Goal: Contribute content

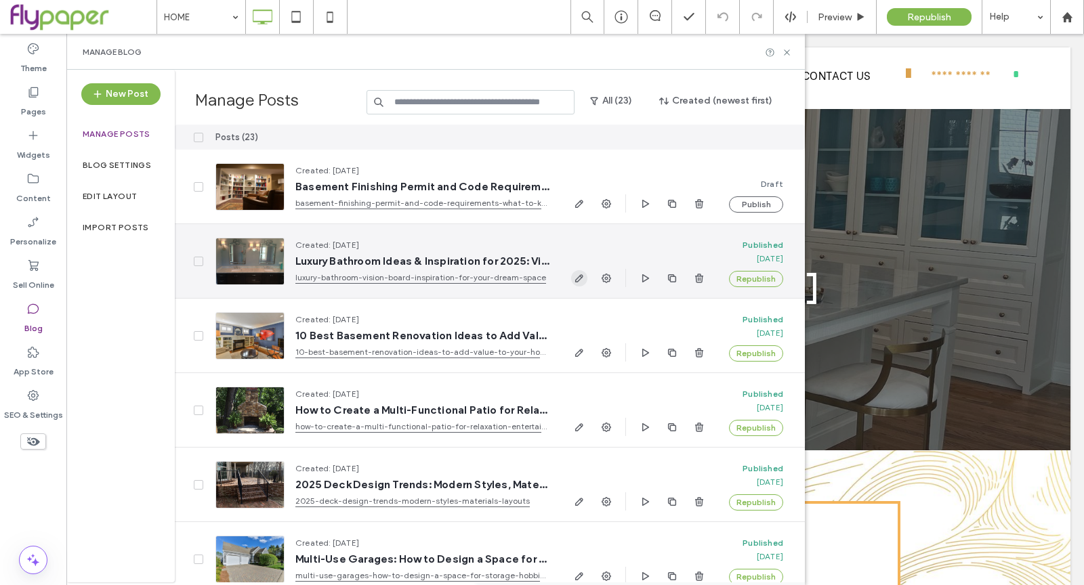
click at [582, 272] on span "button" at bounding box center [579, 278] width 16 height 16
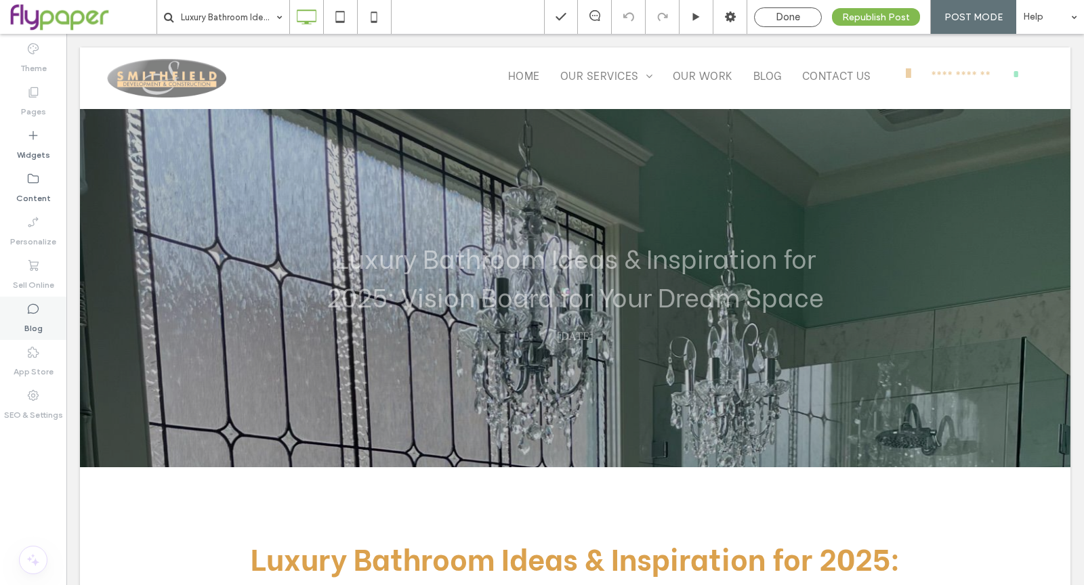
click at [37, 329] on label "Blog" at bounding box center [33, 325] width 18 height 19
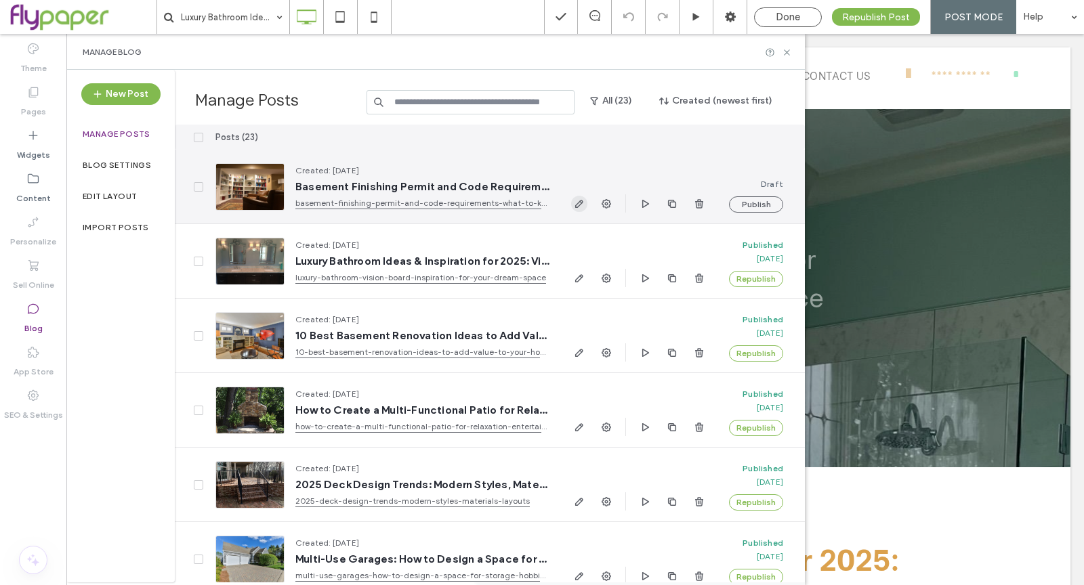
click at [581, 206] on icon "button" at bounding box center [579, 204] width 11 height 11
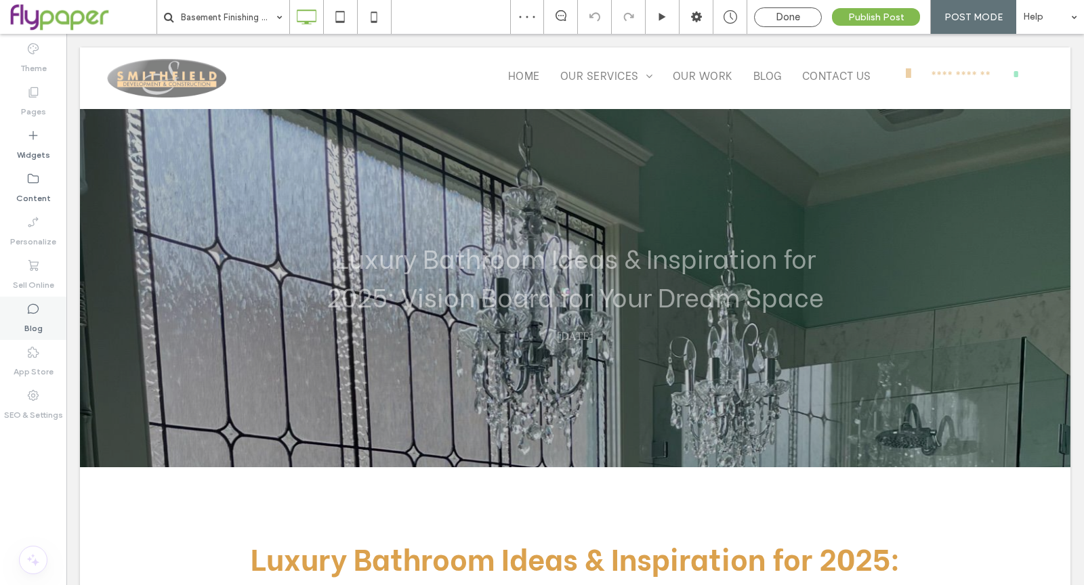
click at [47, 330] on div "Blog" at bounding box center [33, 318] width 66 height 43
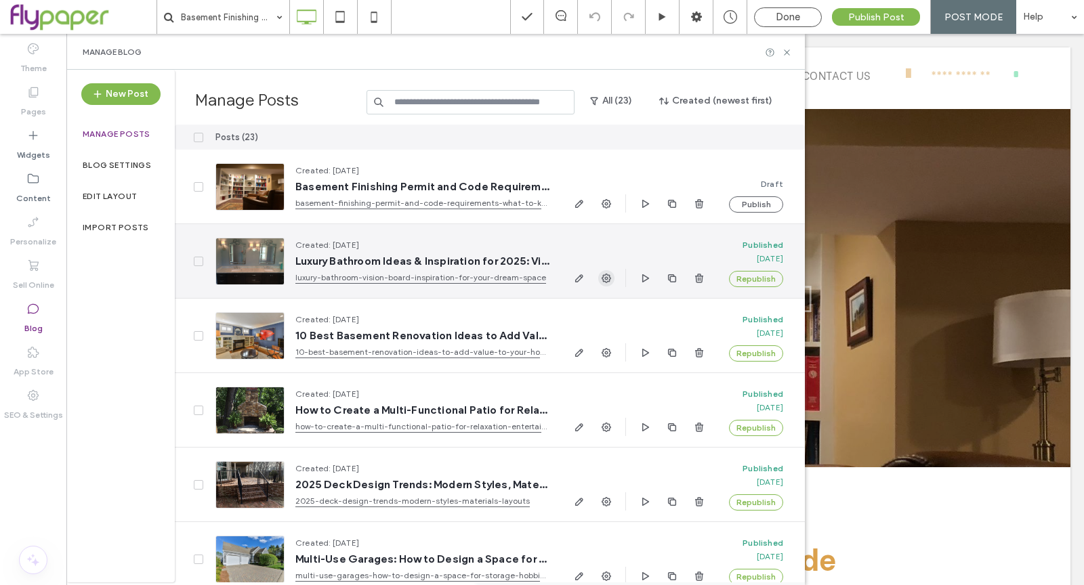
click at [604, 282] on icon "button" at bounding box center [606, 278] width 11 height 11
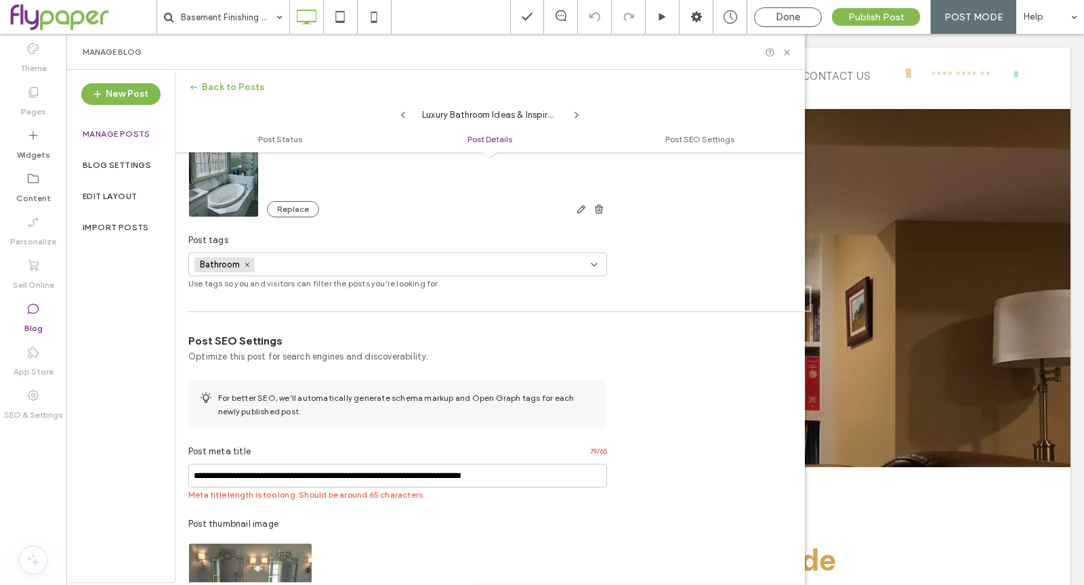
scroll to position [415, 0]
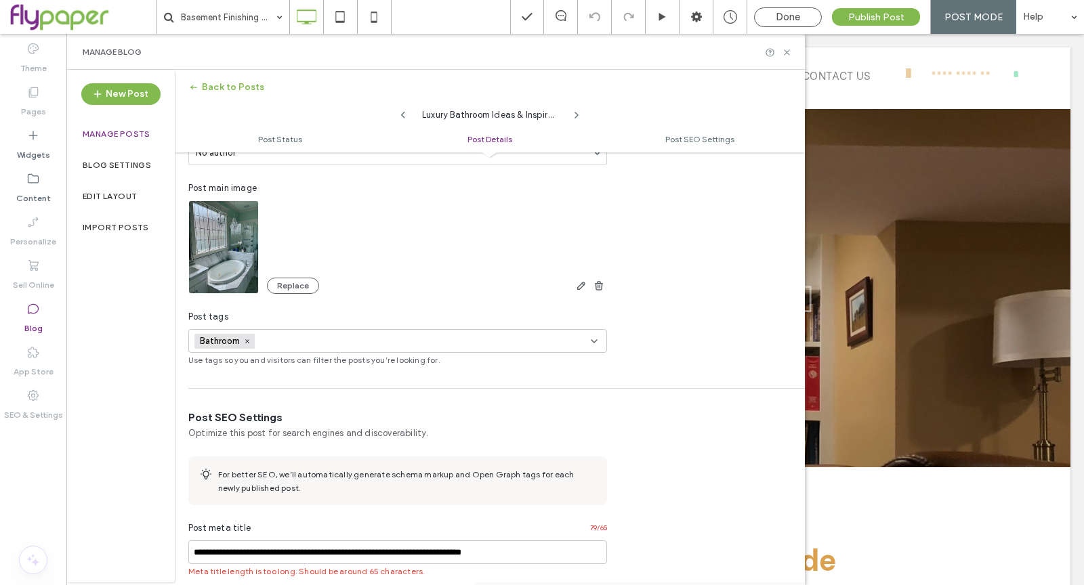
click at [249, 258] on img at bounding box center [223, 247] width 70 height 93
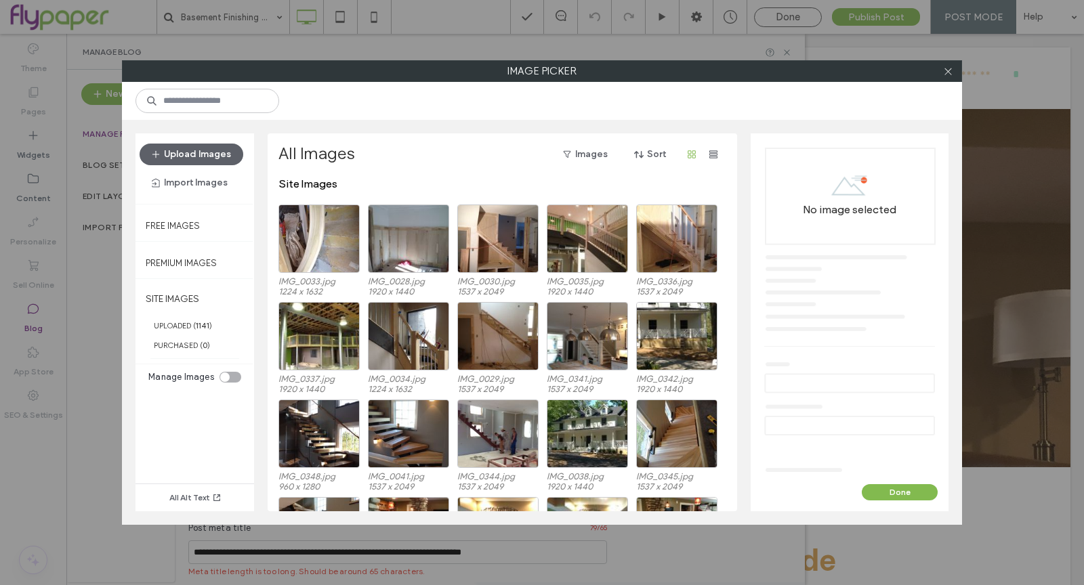
click at [946, 74] on icon at bounding box center [948, 71] width 10 height 10
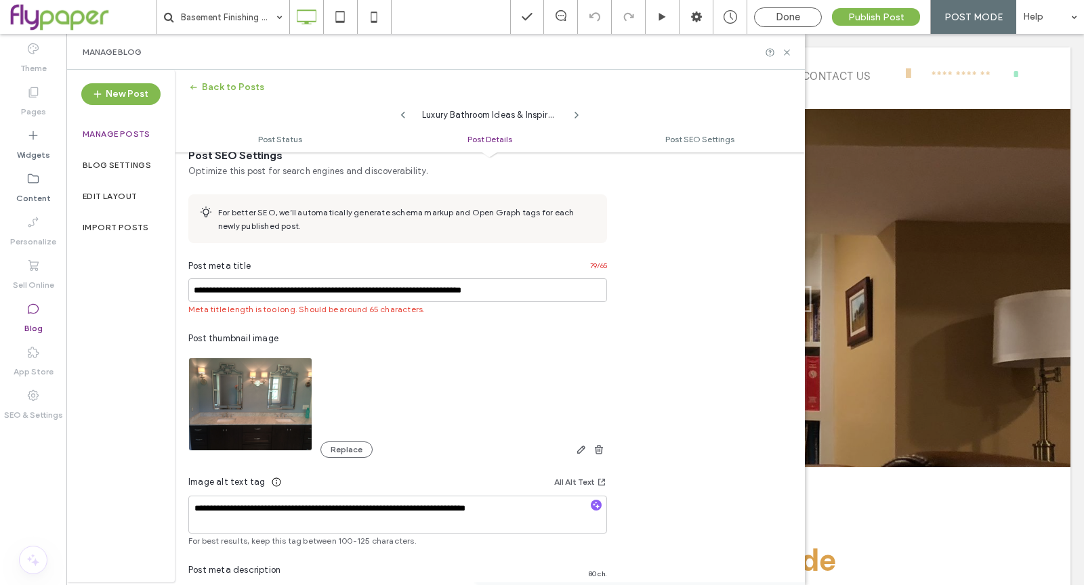
scroll to position [695, 0]
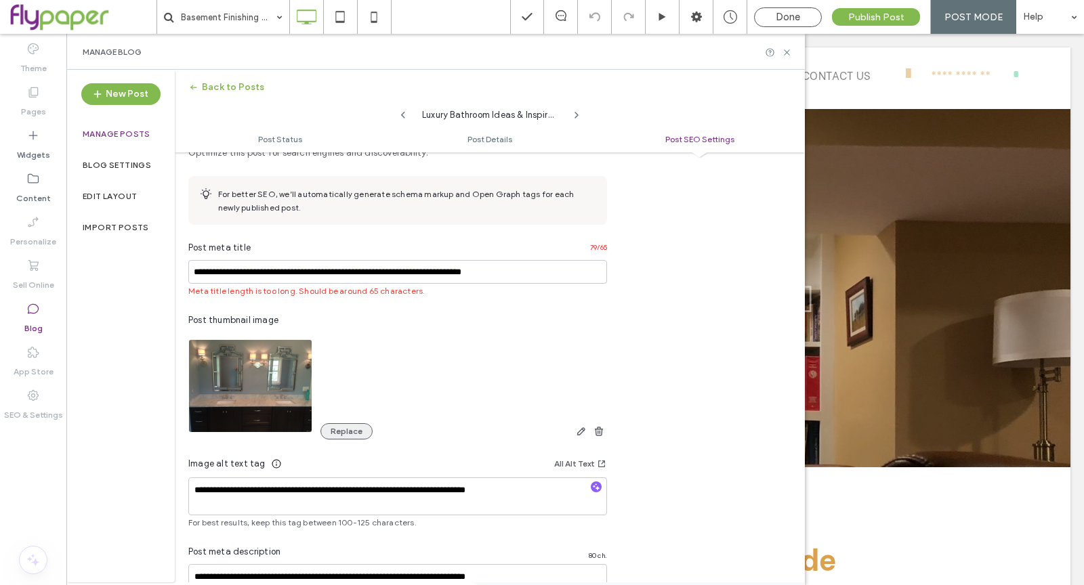
click at [335, 436] on button "Replace" at bounding box center [346, 431] width 52 height 16
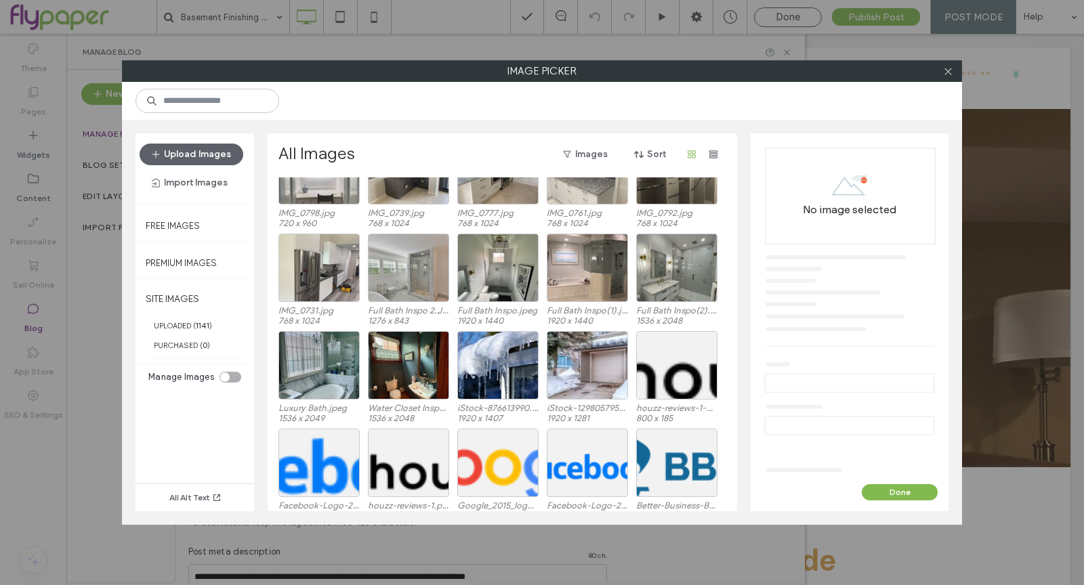
scroll to position [12278, 0]
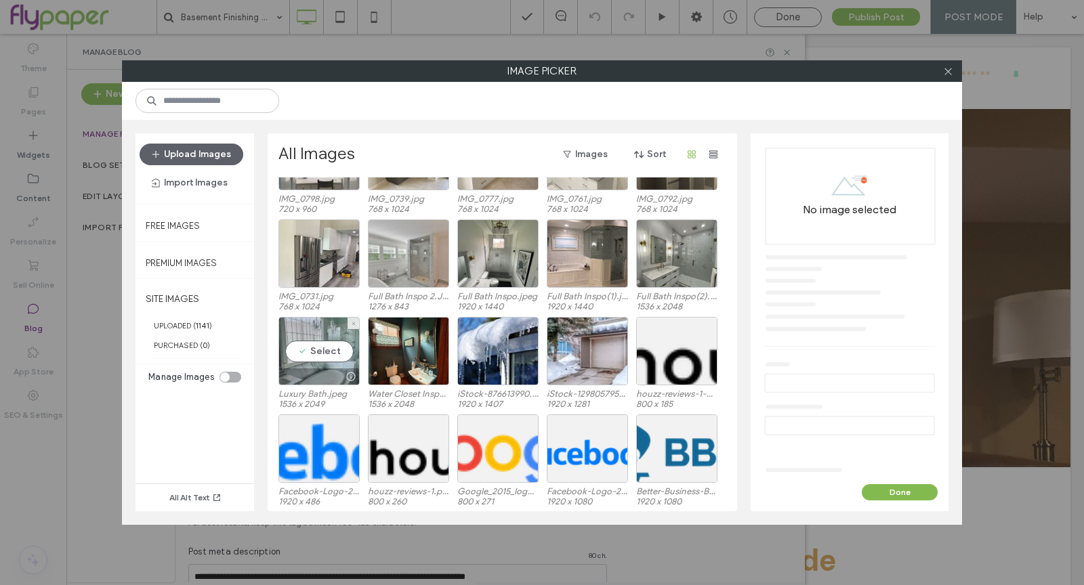
click at [323, 381] on div at bounding box center [319, 377] width 80 height 16
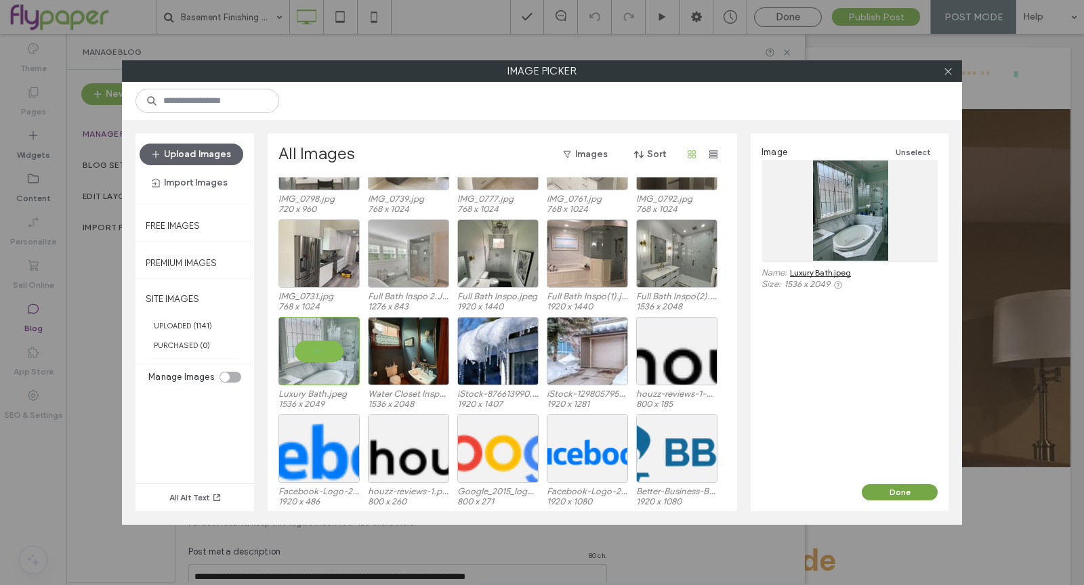
click at [918, 494] on button "Done" at bounding box center [900, 492] width 76 height 16
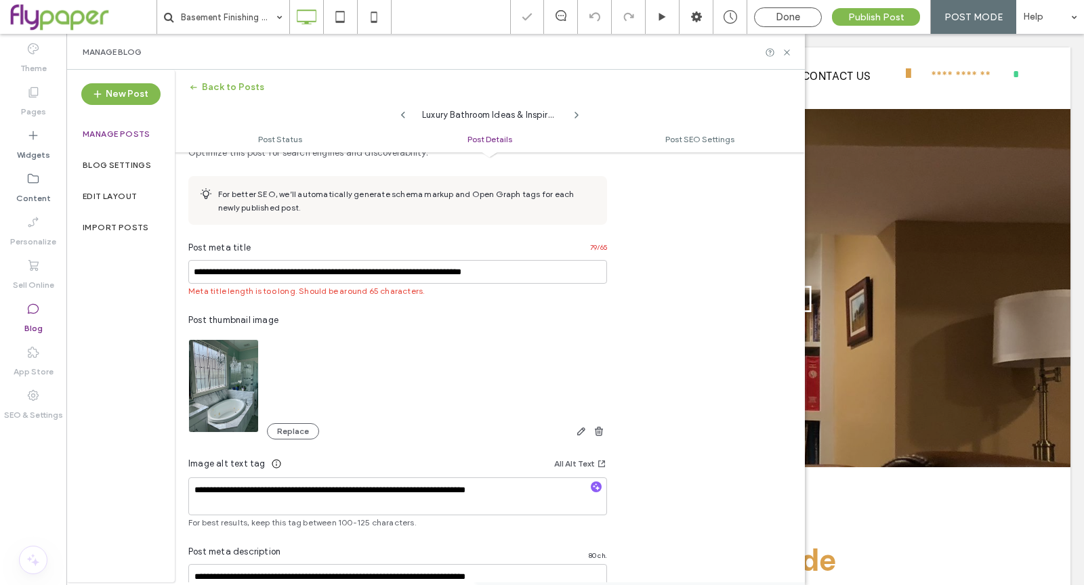
scroll to position [0, 0]
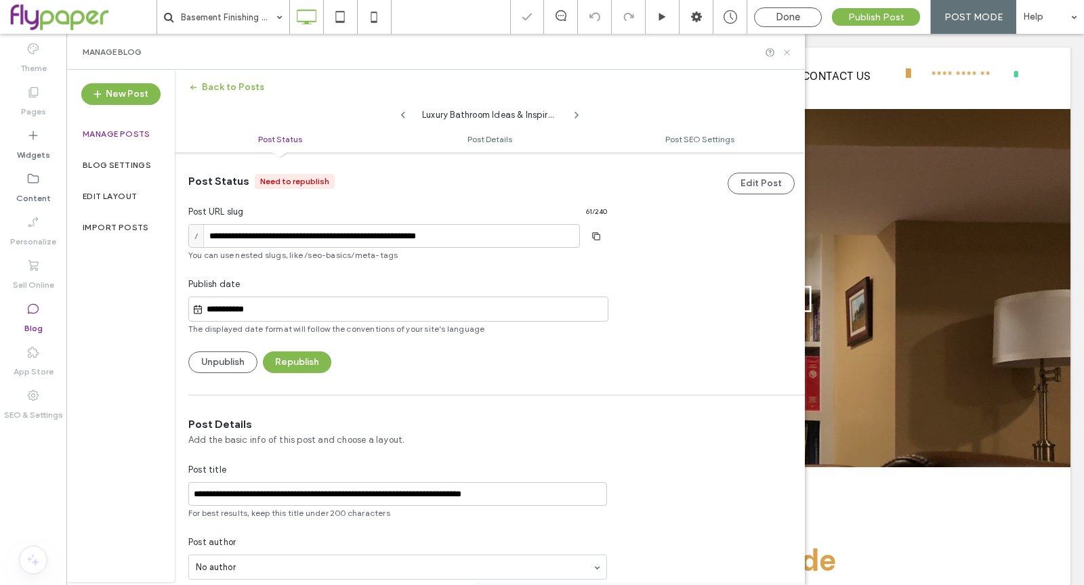
click at [787, 54] on icon at bounding box center [787, 52] width 10 height 10
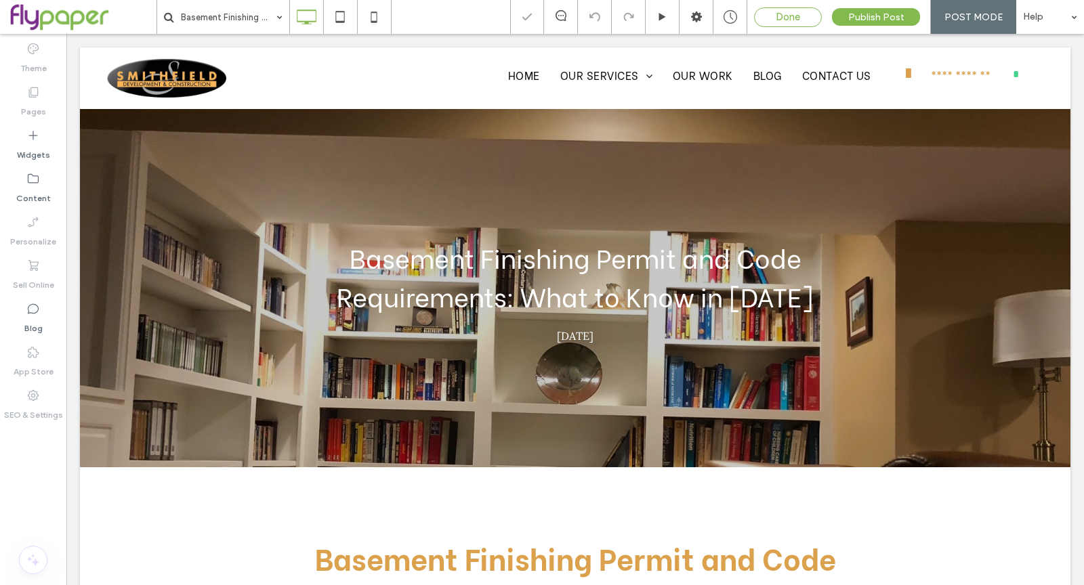
click at [788, 20] on span "Done" at bounding box center [788, 17] width 24 height 12
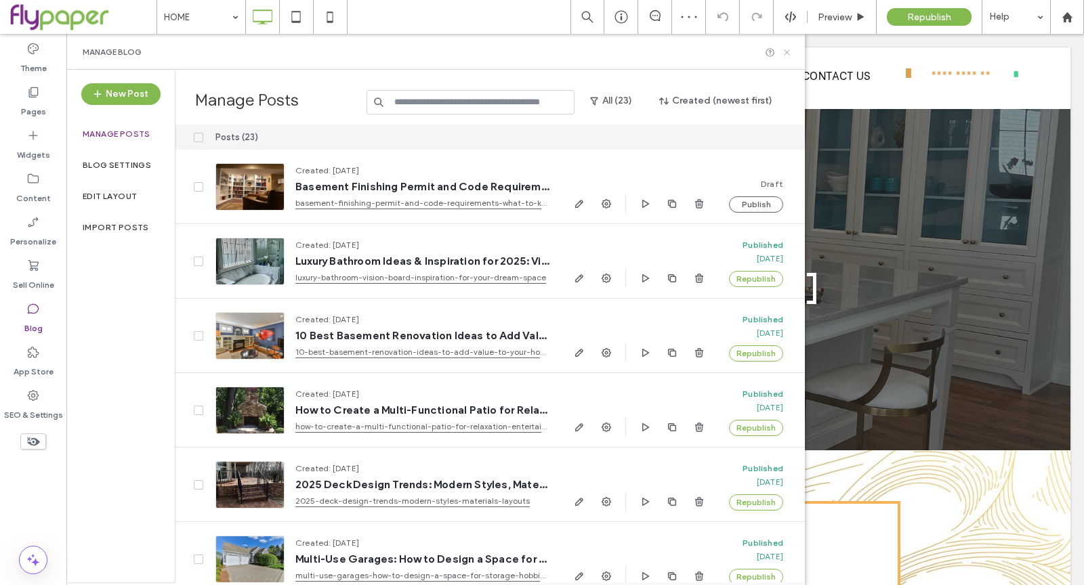
click at [787, 50] on icon at bounding box center [787, 52] width 10 height 10
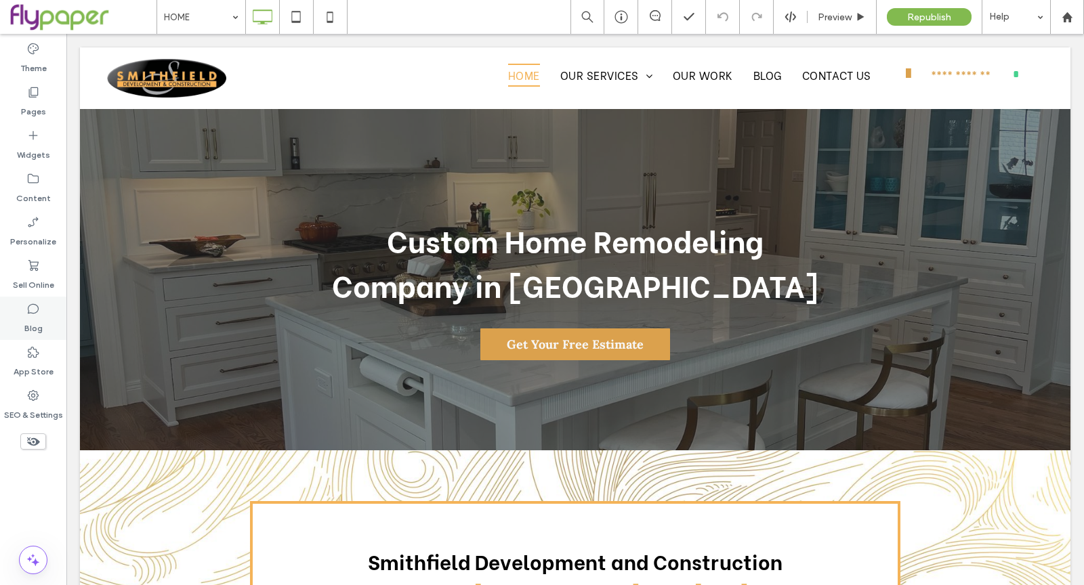
click at [29, 297] on div "Blog" at bounding box center [33, 318] width 66 height 43
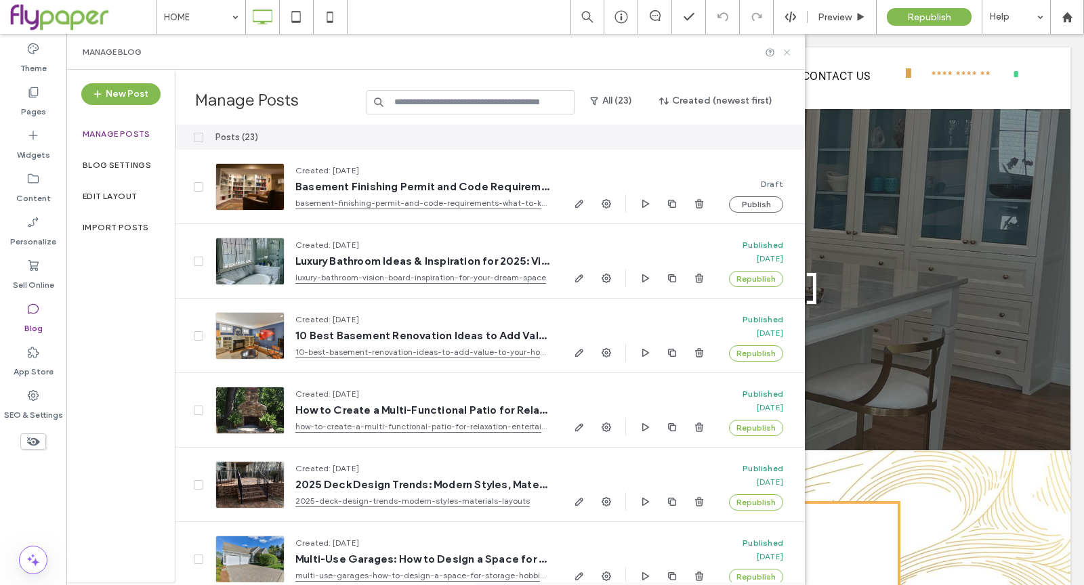
click at [787, 49] on icon at bounding box center [787, 52] width 10 height 10
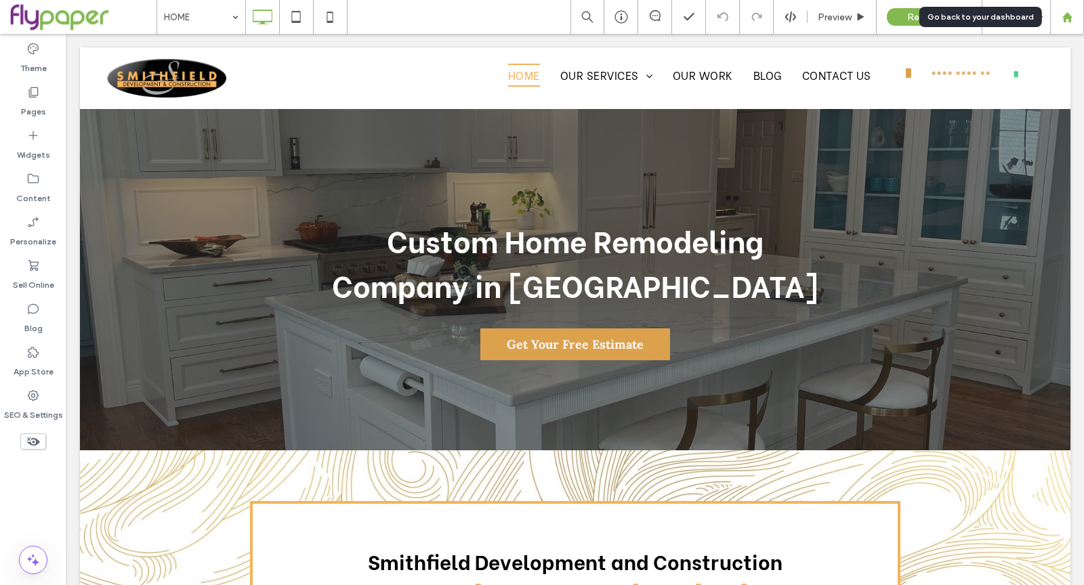
click at [1072, 19] on icon at bounding box center [1068, 18] width 12 height 12
